Goal: Task Accomplishment & Management: Manage account settings

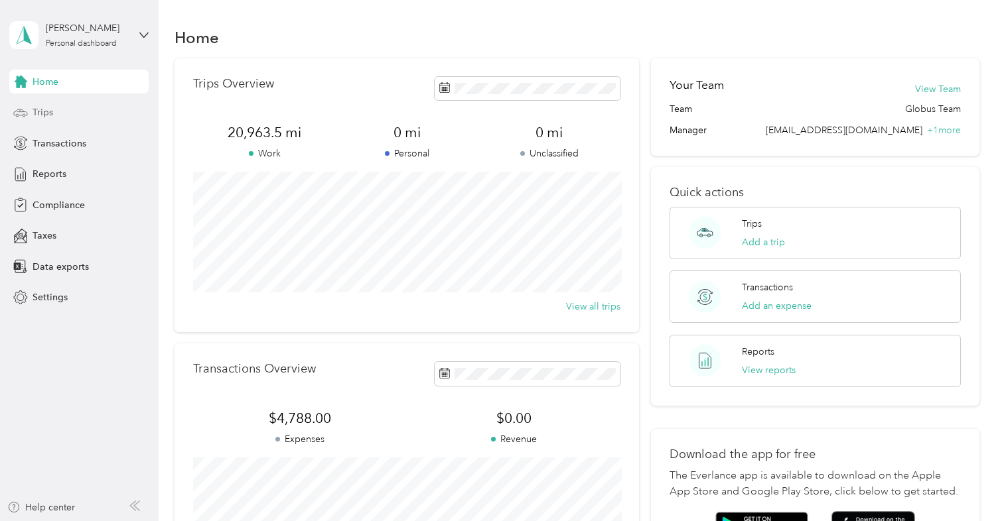
click at [44, 112] on span "Trips" at bounding box center [43, 112] width 21 height 14
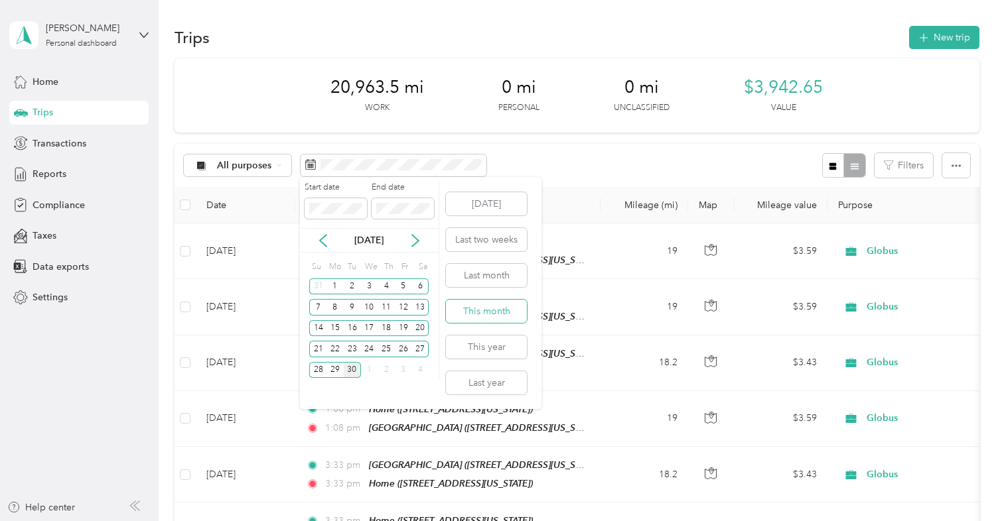
click at [486, 308] on button "This month" at bounding box center [486, 311] width 81 height 23
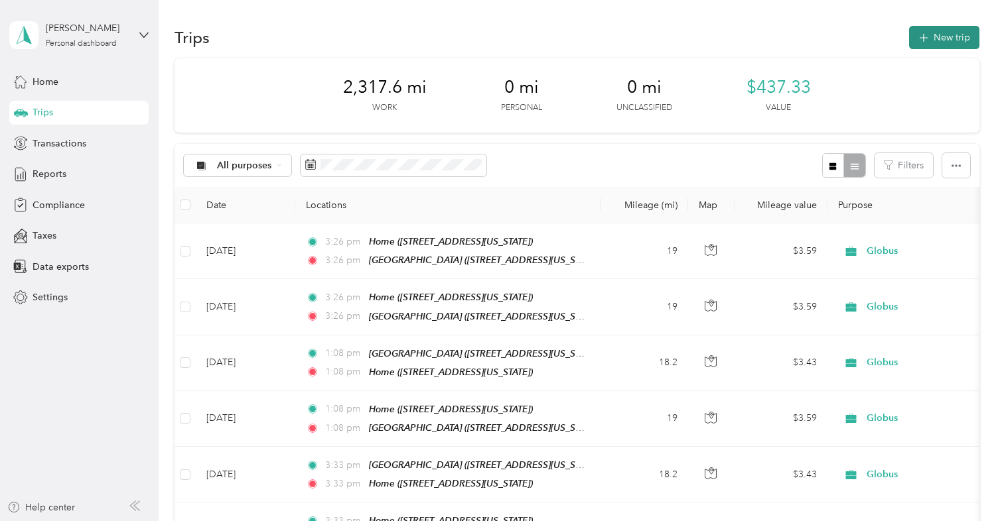
click at [950, 36] on button "New trip" at bounding box center [944, 37] width 70 height 23
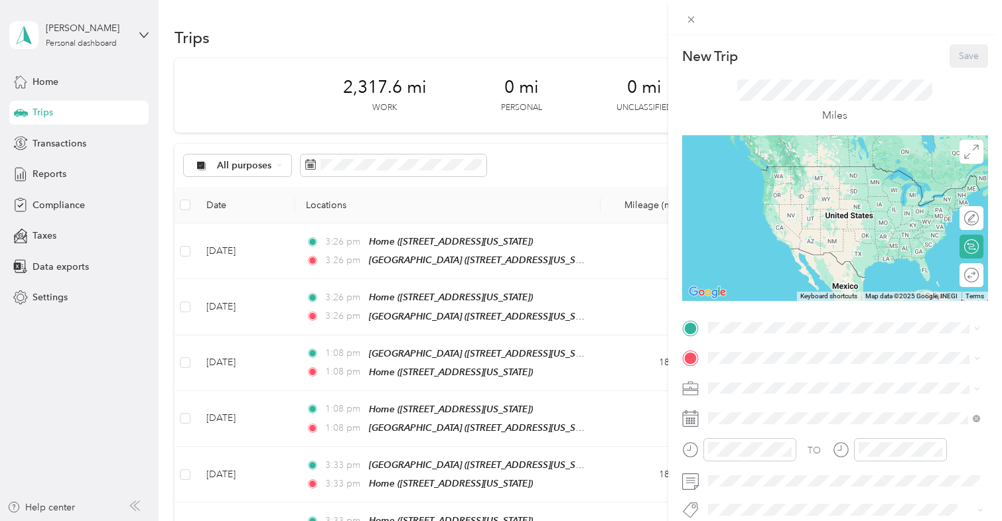
click at [762, 237] on span "[STREET_ADDRESS][US_STATE]" at bounding box center [798, 241] width 133 height 11
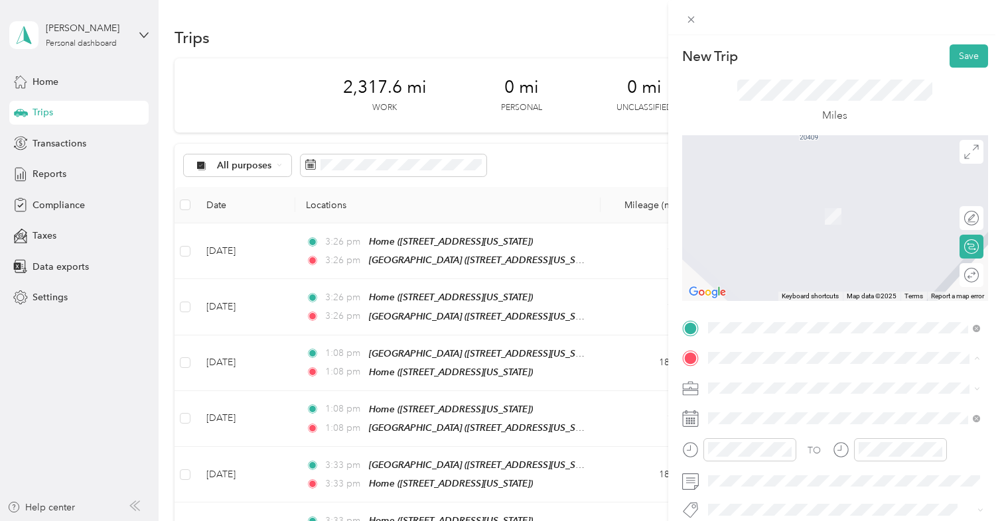
click at [764, 319] on span "[STREET_ADDRESS][US_STATE]" at bounding box center [798, 313] width 133 height 11
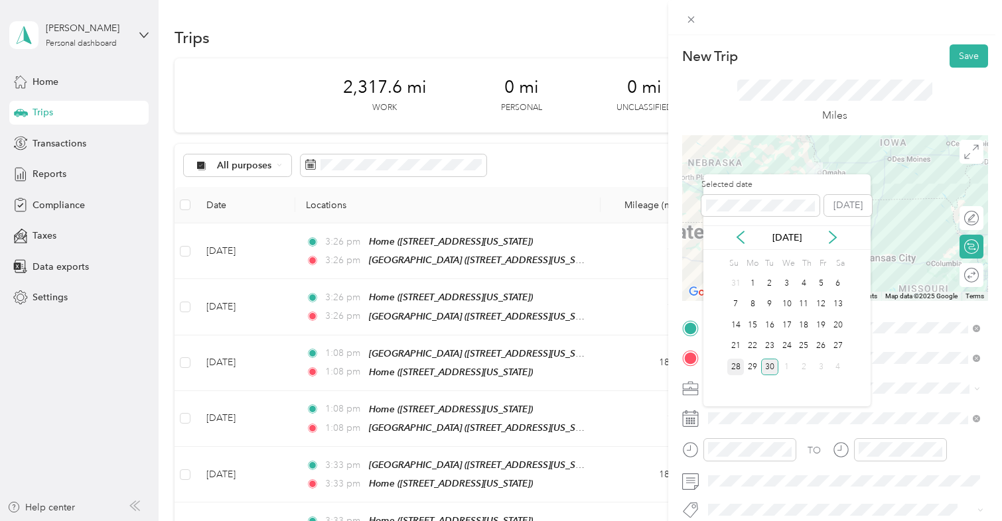
click at [736, 366] on div "28" at bounding box center [735, 367] width 17 height 17
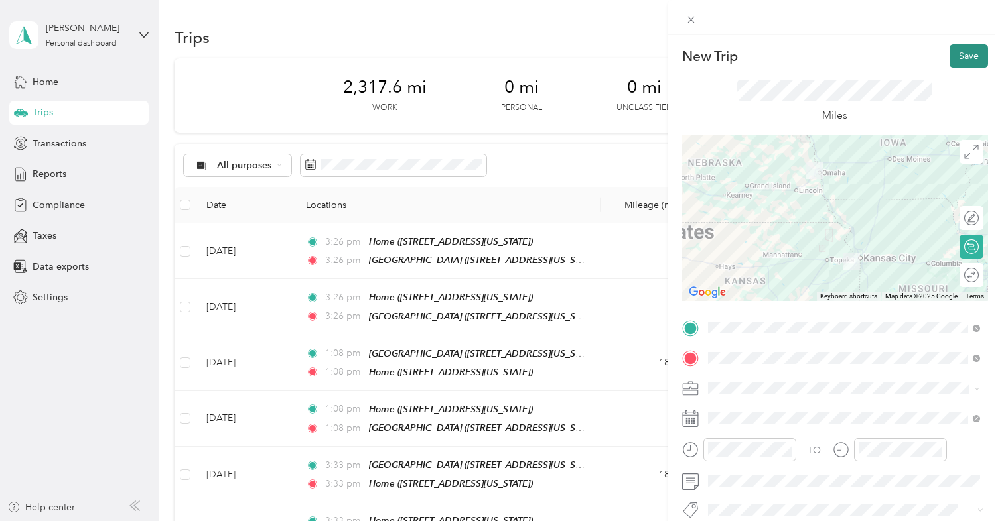
click at [967, 58] on button "Save" at bounding box center [968, 55] width 38 height 23
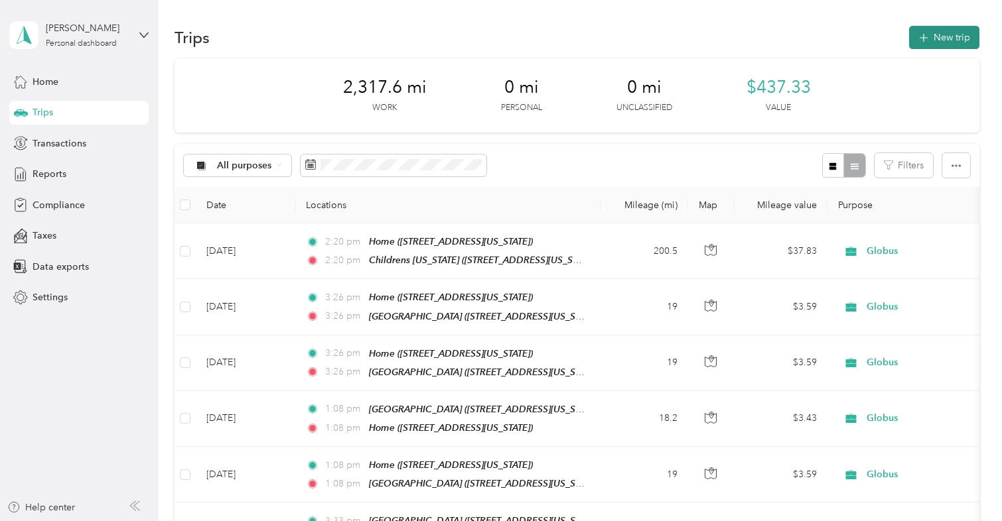
click at [954, 38] on button "New trip" at bounding box center [944, 37] width 70 height 23
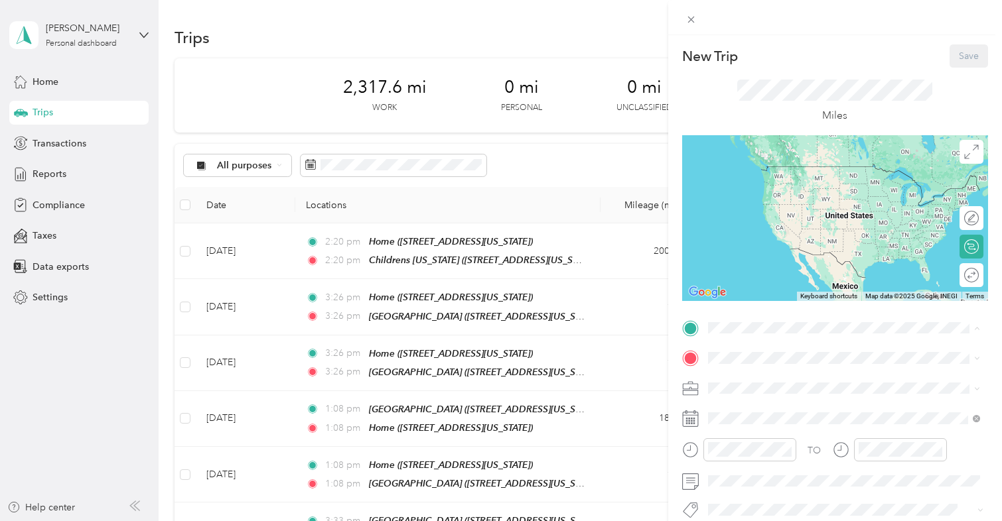
click at [752, 287] on div "Childrens Nebraska 8200 Dodge Street, 68114, Omaha, Nebraska, United States" at bounding box center [798, 277] width 133 height 28
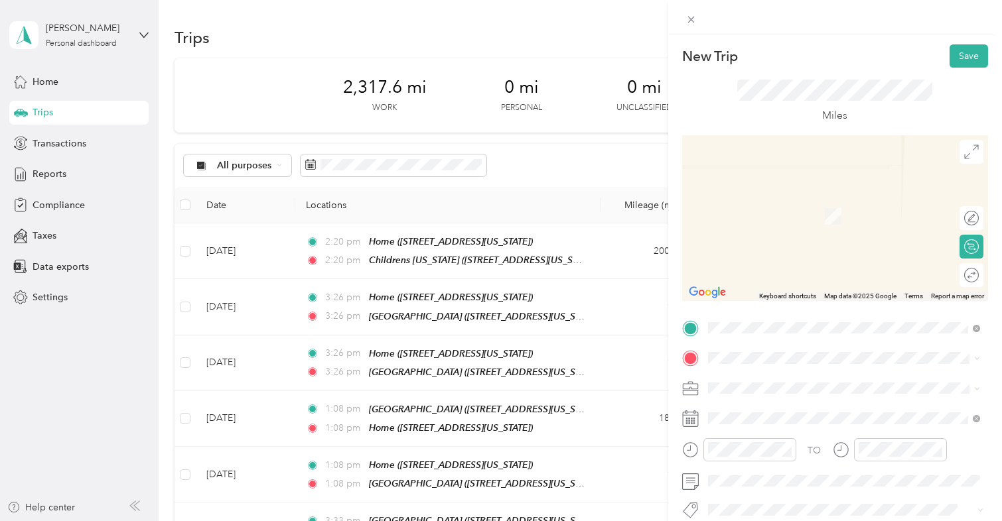
click at [750, 275] on div "Home [STREET_ADDRESS][US_STATE]" at bounding box center [798, 261] width 133 height 28
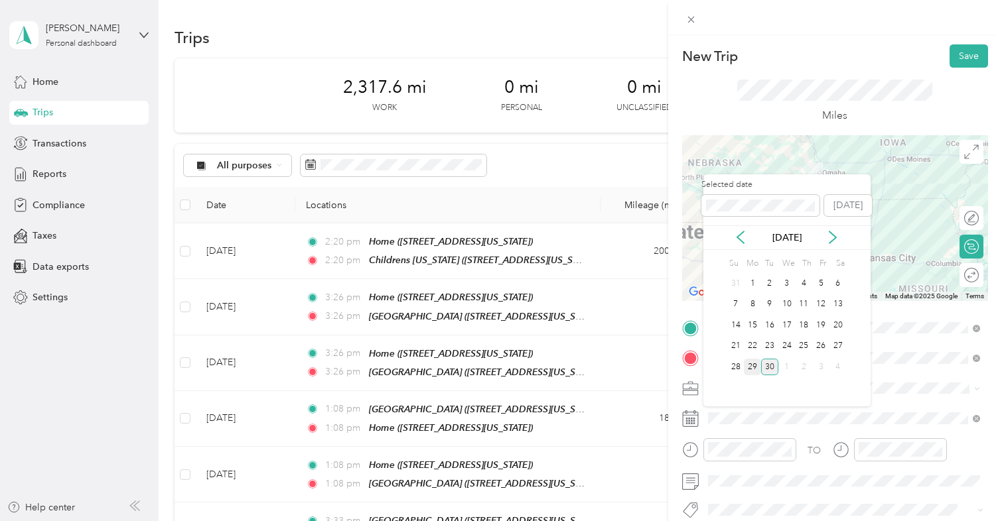
click at [750, 368] on div "29" at bounding box center [752, 367] width 17 height 17
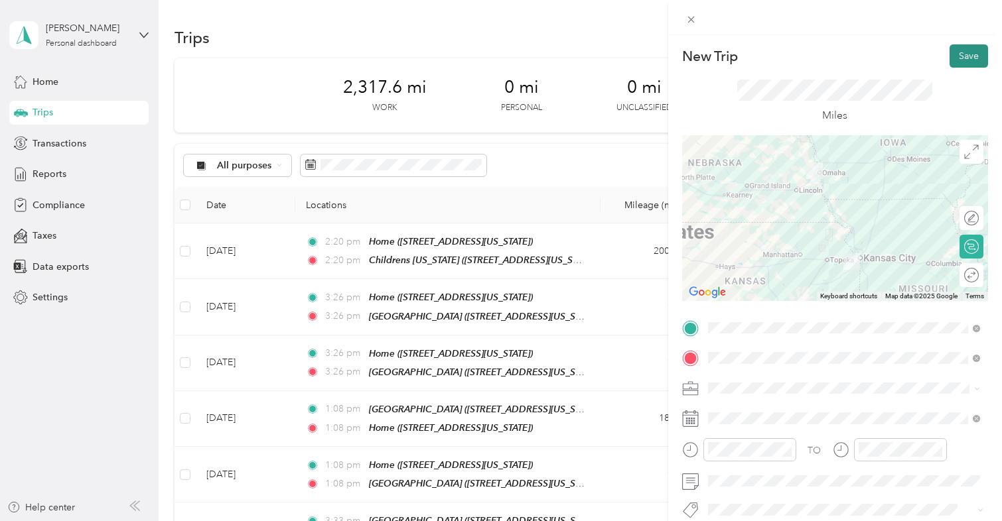
click at [965, 56] on button "Save" at bounding box center [968, 55] width 38 height 23
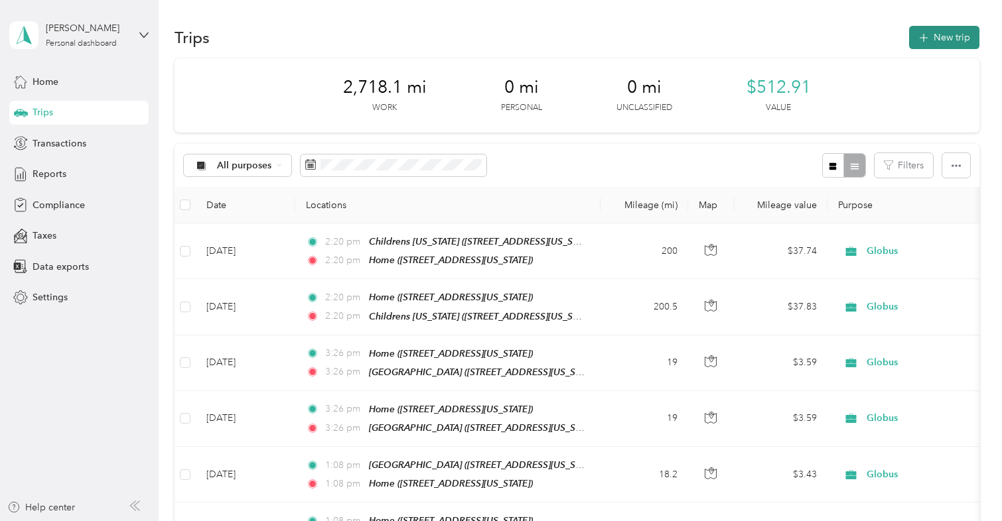
click at [952, 37] on button "New trip" at bounding box center [944, 37] width 70 height 23
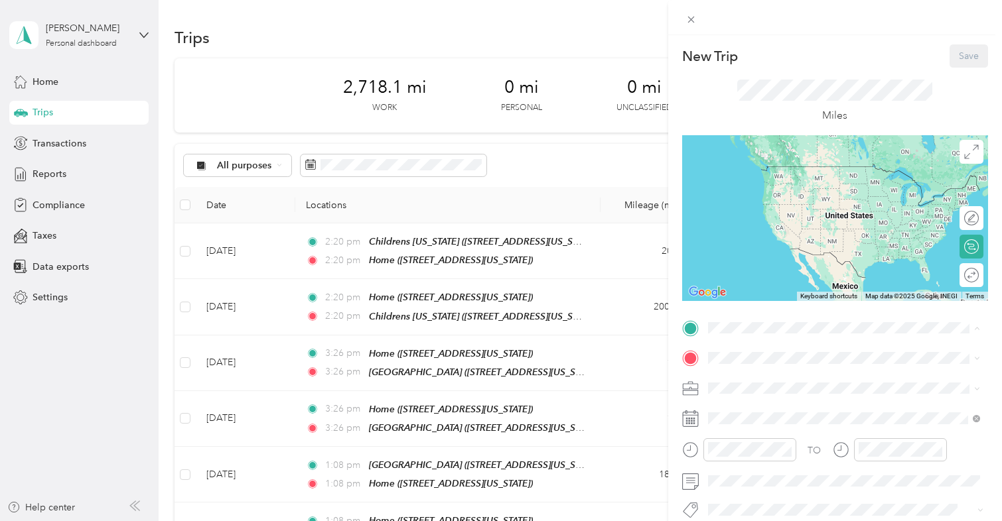
click at [749, 246] on span "[STREET_ADDRESS][US_STATE]" at bounding box center [798, 241] width 133 height 11
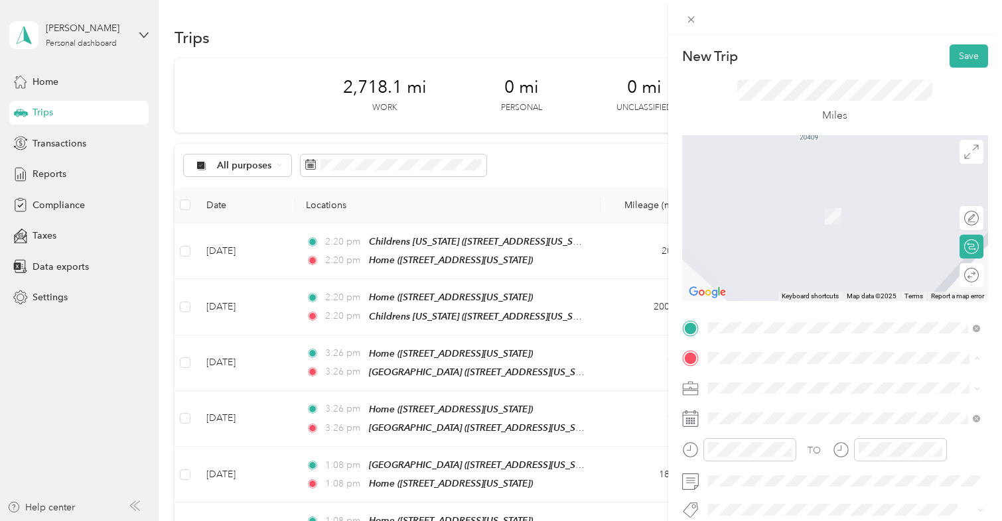
click at [764, 222] on div "[GEOGRAPHIC_DATA] [STREET_ADDRESS][PERSON_NAME][US_STATE][US_STATE]" at bounding box center [853, 216] width 243 height 42
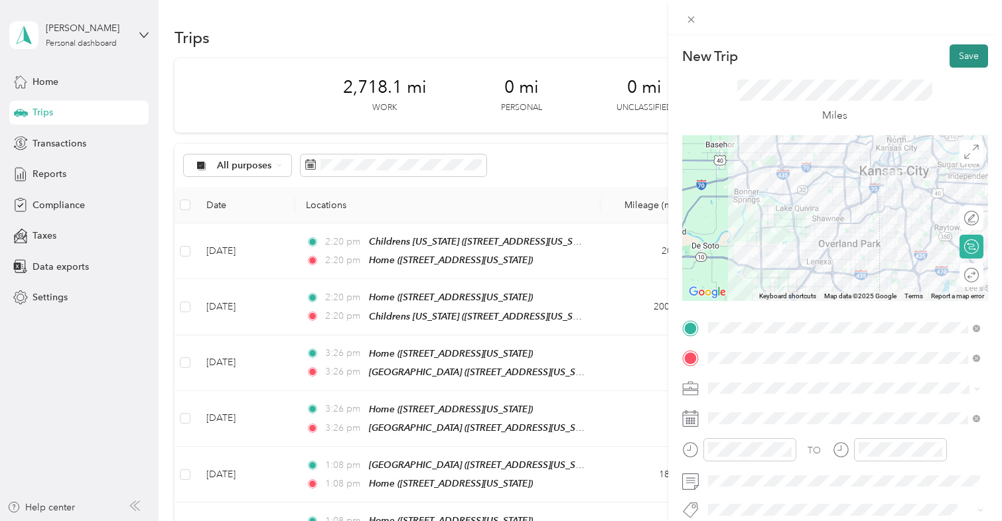
click at [969, 54] on button "Save" at bounding box center [968, 55] width 38 height 23
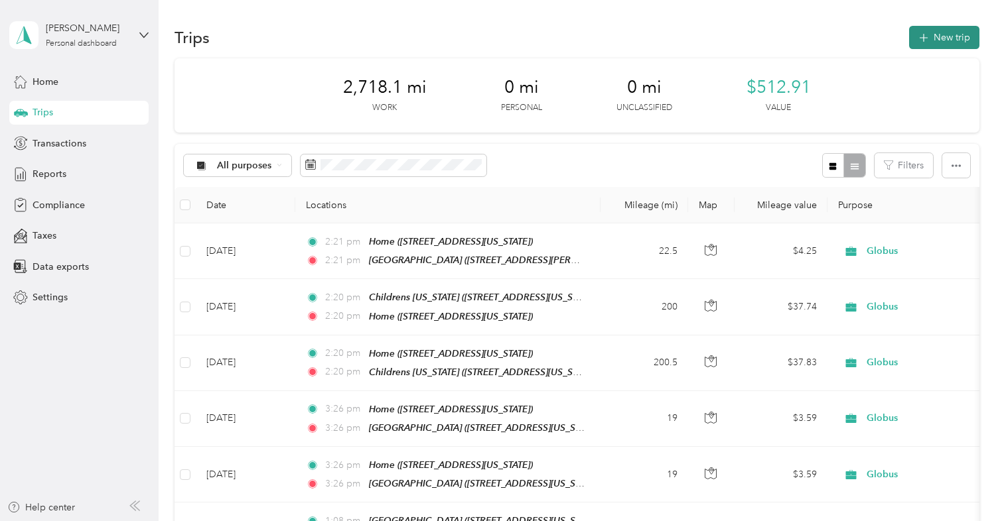
click at [942, 41] on button "New trip" at bounding box center [944, 37] width 70 height 23
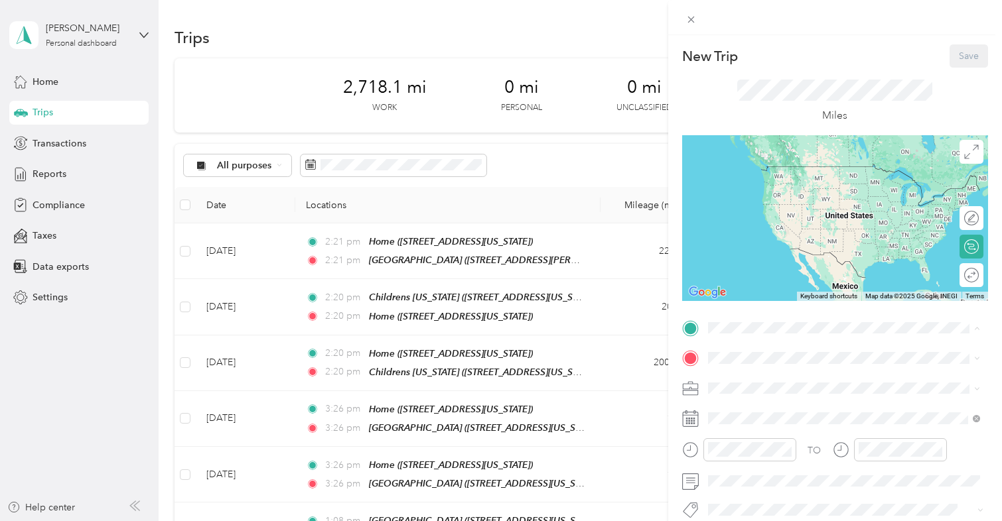
click at [769, 190] on div "[GEOGRAPHIC_DATA] [STREET_ADDRESS][PERSON_NAME][US_STATE][US_STATE]" at bounding box center [853, 186] width 243 height 42
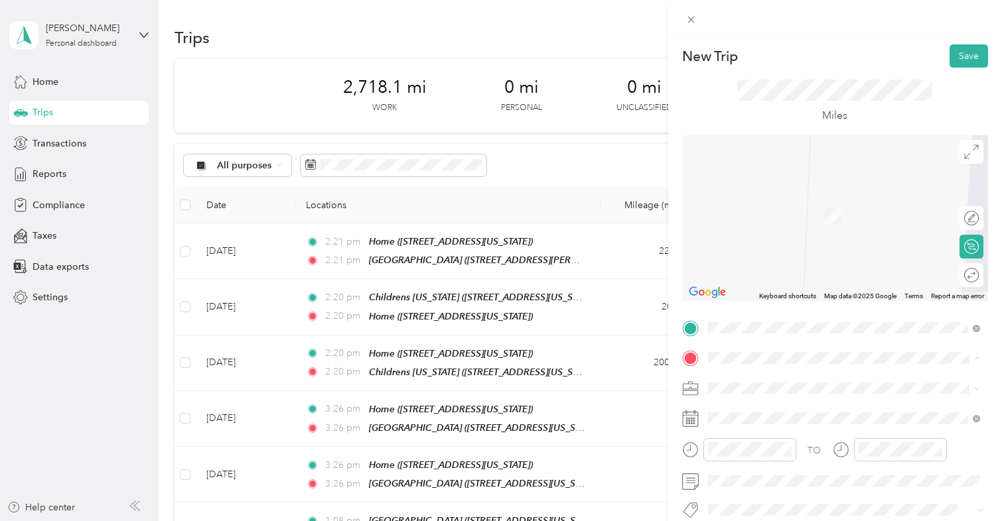
click at [748, 277] on span "[STREET_ADDRESS][US_STATE]" at bounding box center [798, 271] width 133 height 11
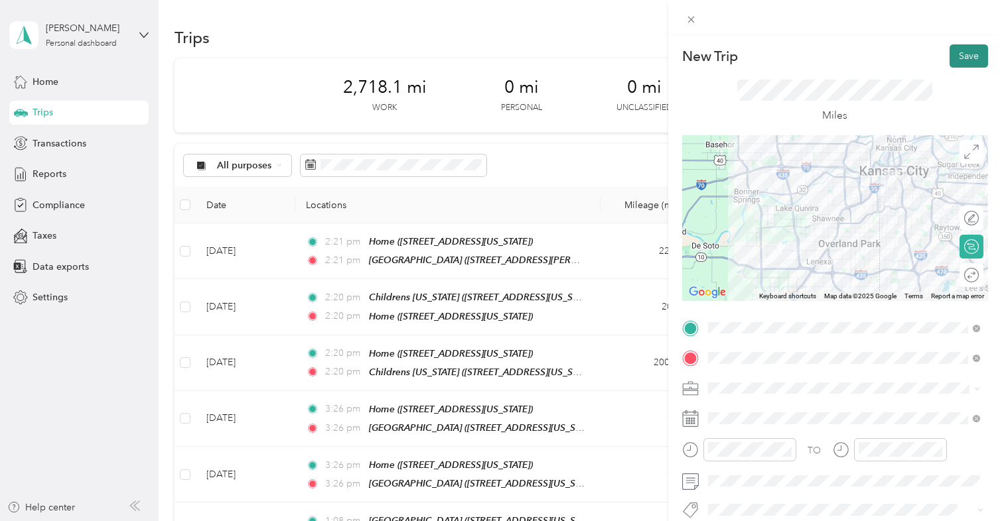
click at [967, 56] on button "Save" at bounding box center [968, 55] width 38 height 23
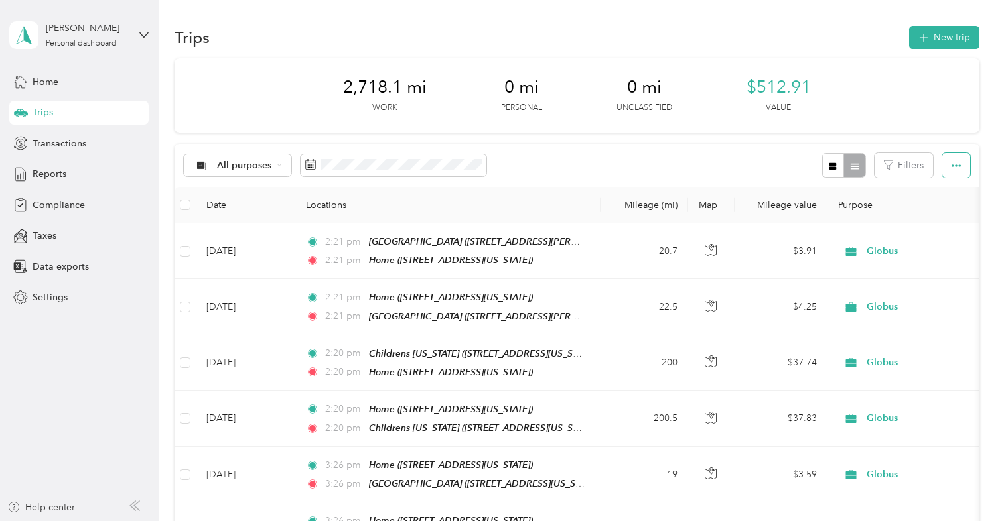
click at [970, 165] on button "button" at bounding box center [956, 165] width 28 height 25
click at [762, 154] on div "All purposes Filters" at bounding box center [576, 165] width 804 height 43
click at [51, 83] on span "Home" at bounding box center [46, 82] width 26 height 14
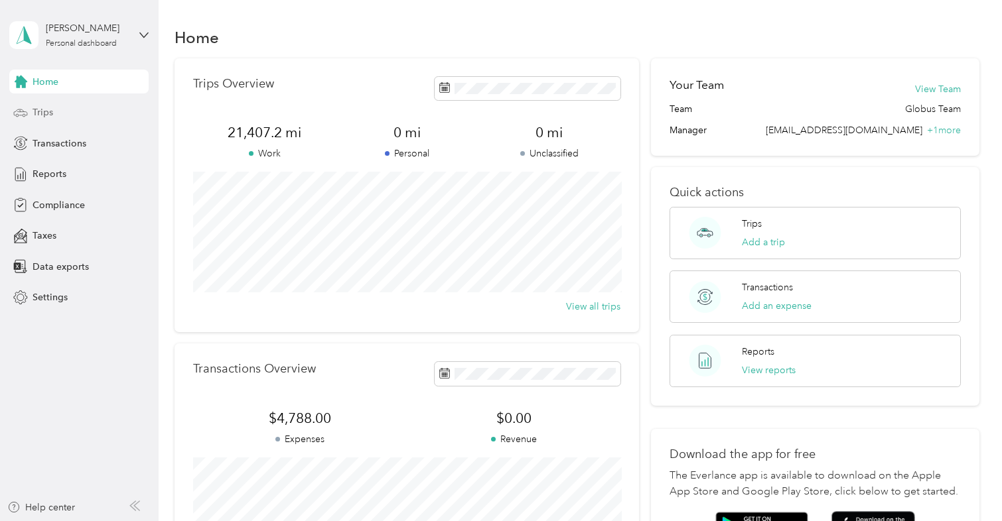
click at [48, 112] on span "Trips" at bounding box center [43, 112] width 21 height 14
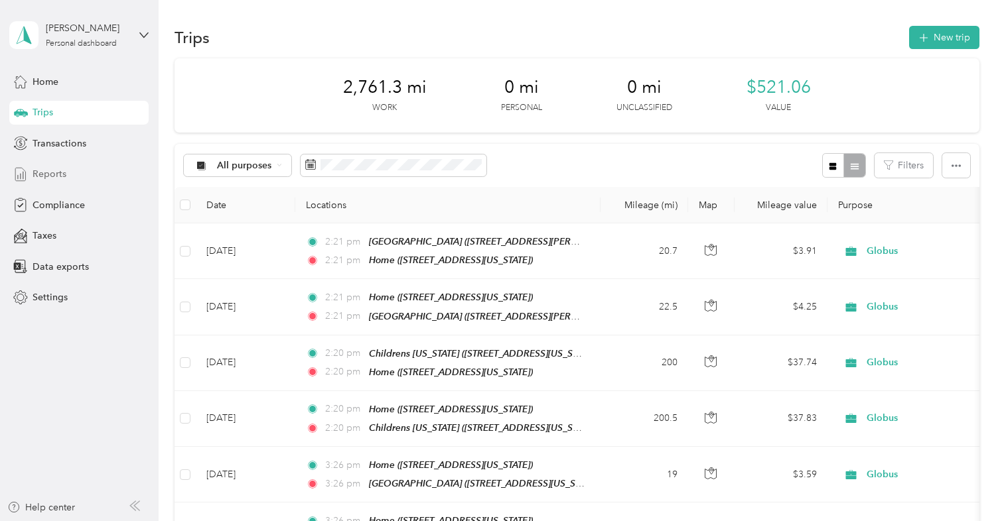
click at [52, 172] on span "Reports" at bounding box center [50, 174] width 34 height 14
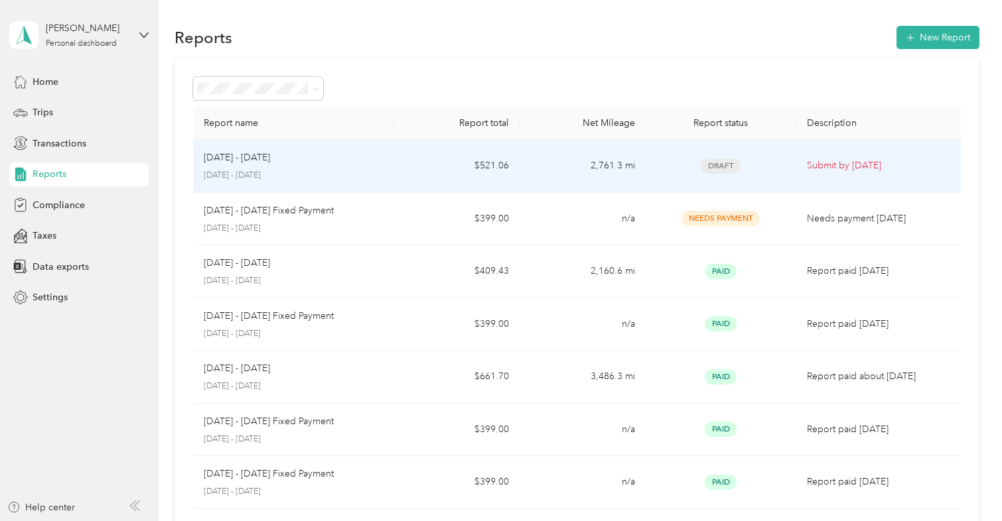
click at [391, 169] on td "[DATE] - [DATE] [DATE] - [DATE]" at bounding box center [293, 166] width 201 height 53
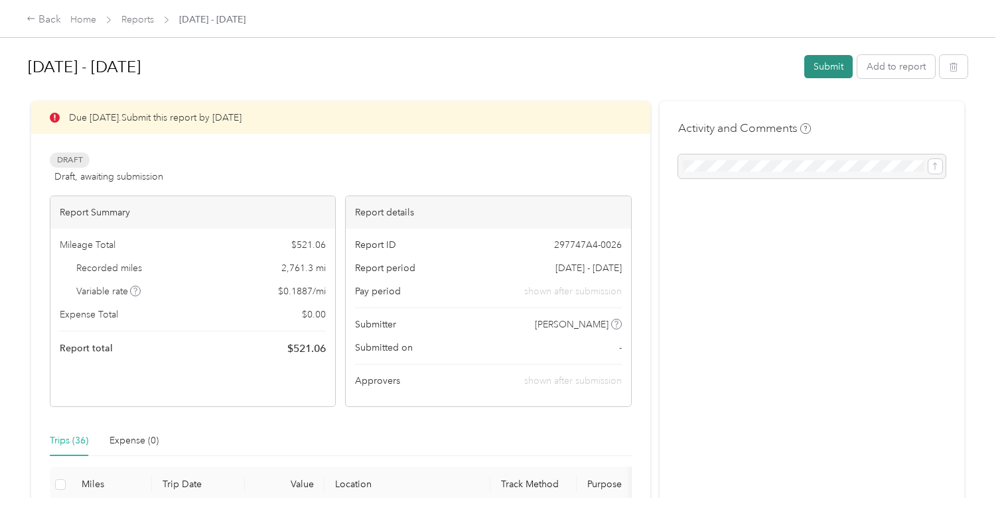
click at [835, 65] on button "Submit" at bounding box center [828, 66] width 48 height 23
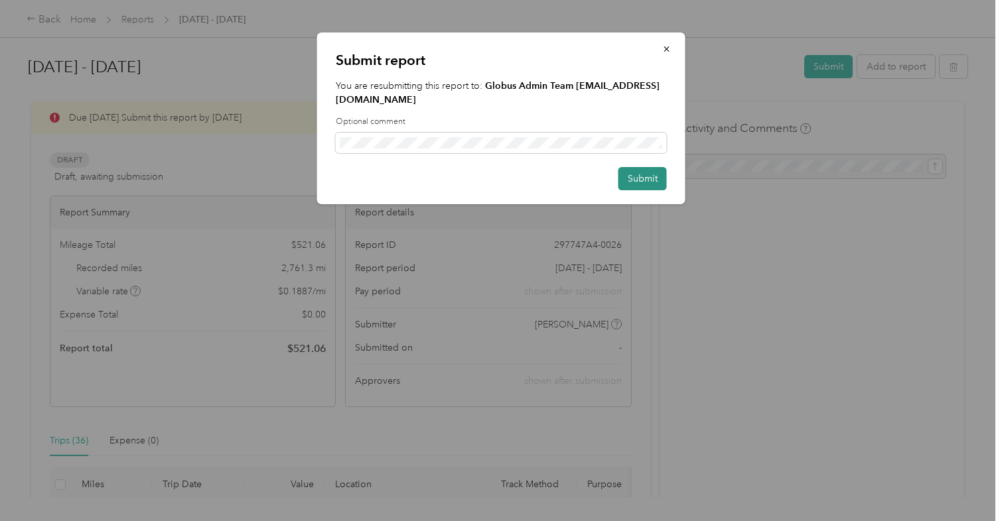
click at [639, 175] on button "Submit" at bounding box center [642, 178] width 48 height 23
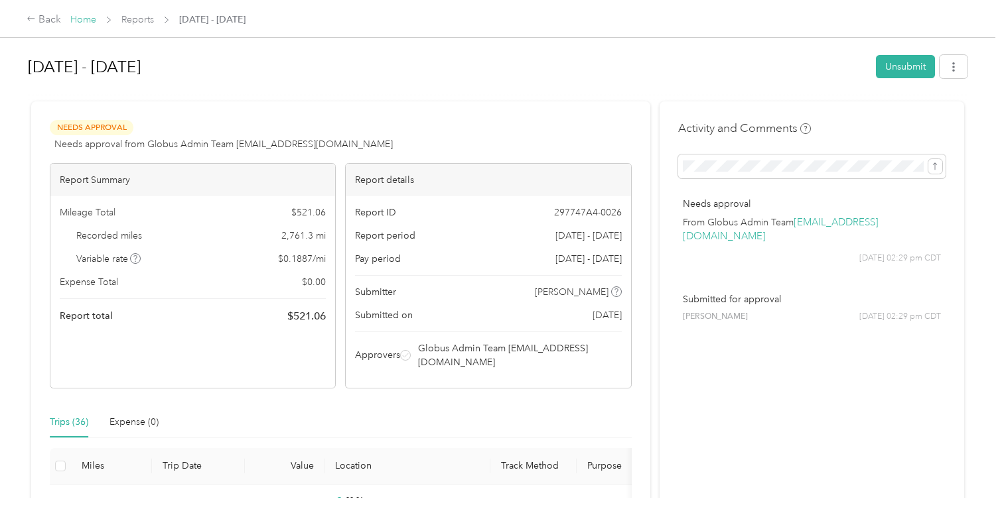
click at [87, 20] on link "Home" at bounding box center [83, 19] width 26 height 11
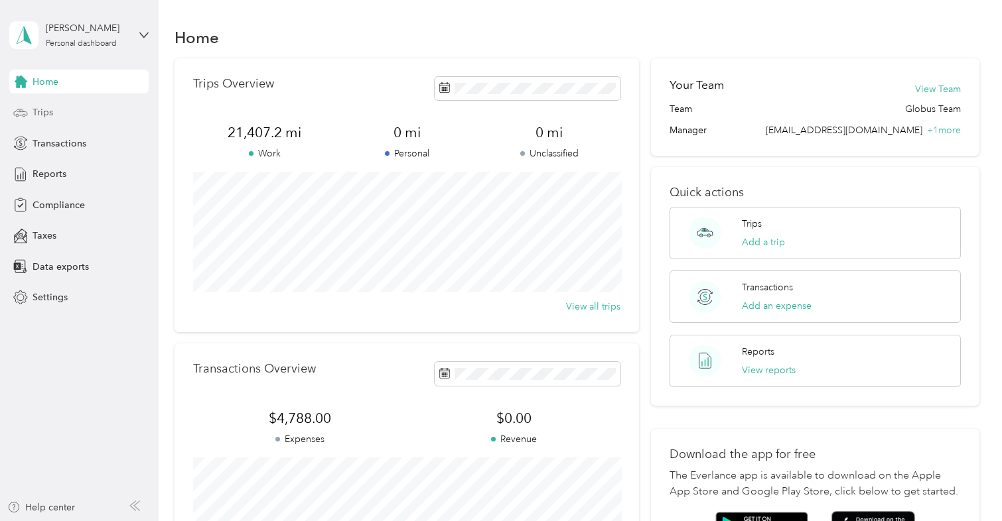
click at [44, 115] on span "Trips" at bounding box center [43, 112] width 21 height 14
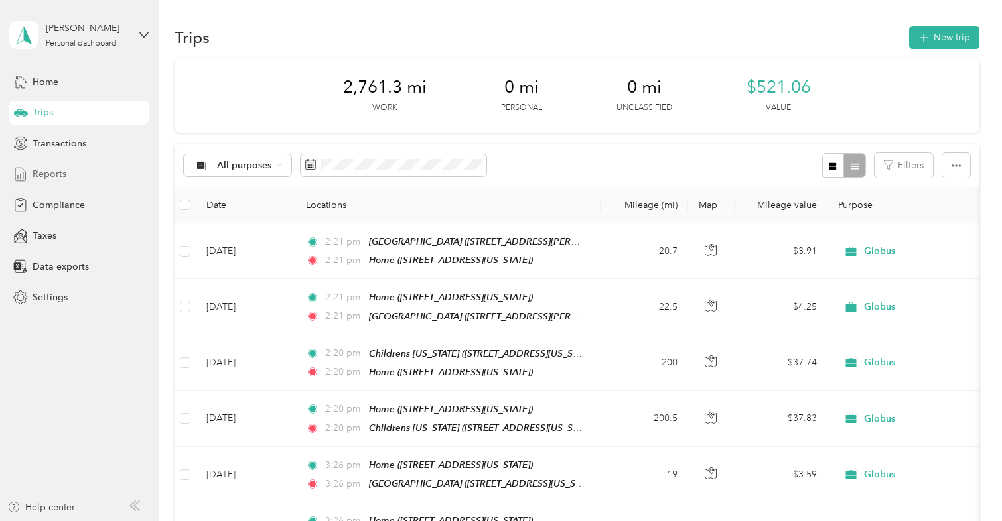
click at [56, 173] on span "Reports" at bounding box center [50, 174] width 34 height 14
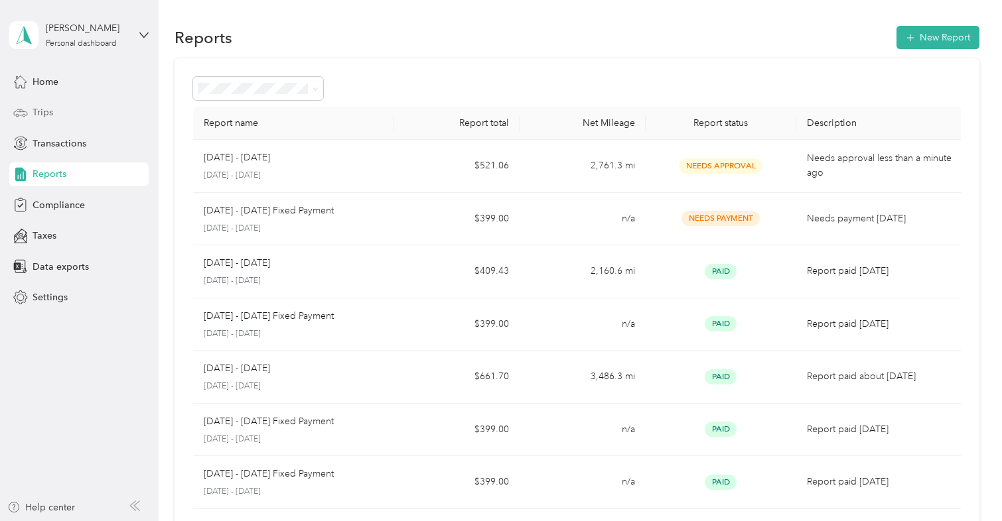
click at [48, 113] on span "Trips" at bounding box center [43, 112] width 21 height 14
